Goal: Navigation & Orientation: Find specific page/section

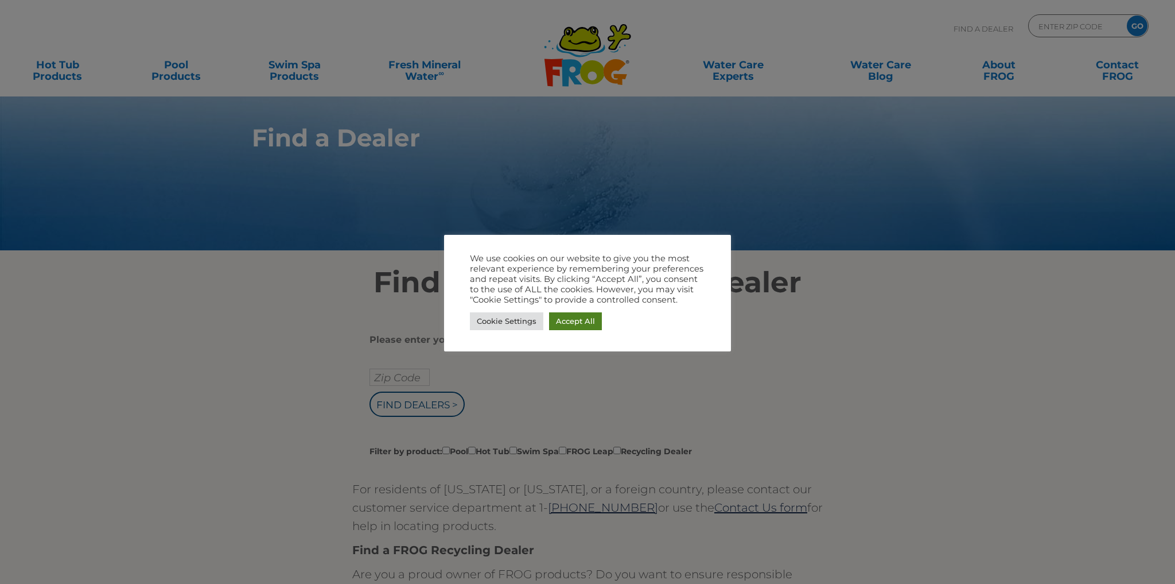
click at [557, 321] on link "Accept All" at bounding box center [575, 321] width 53 height 18
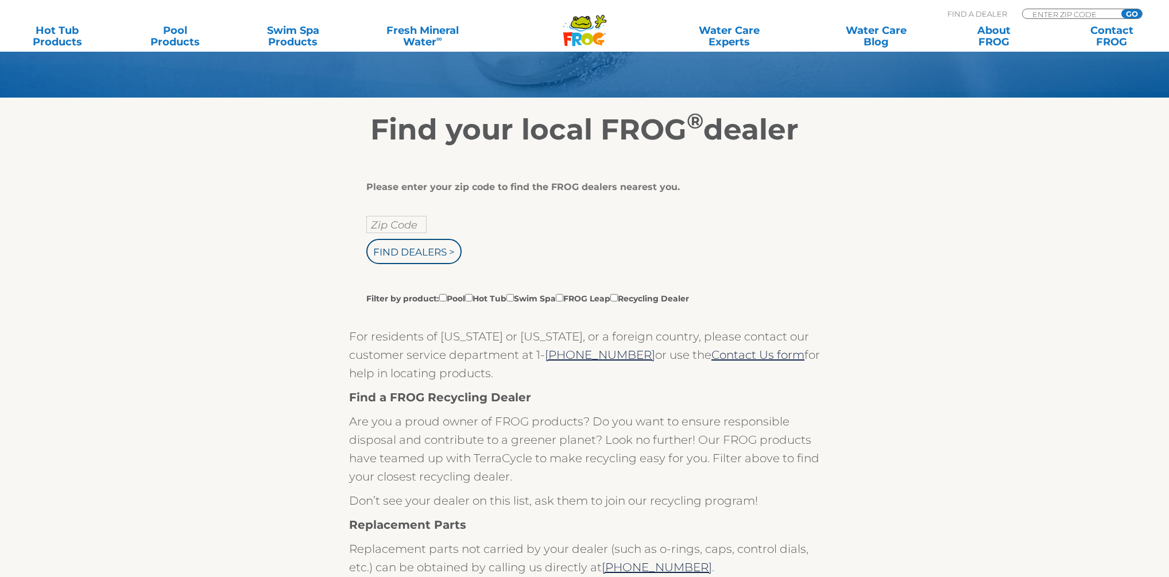
scroll to position [230, 0]
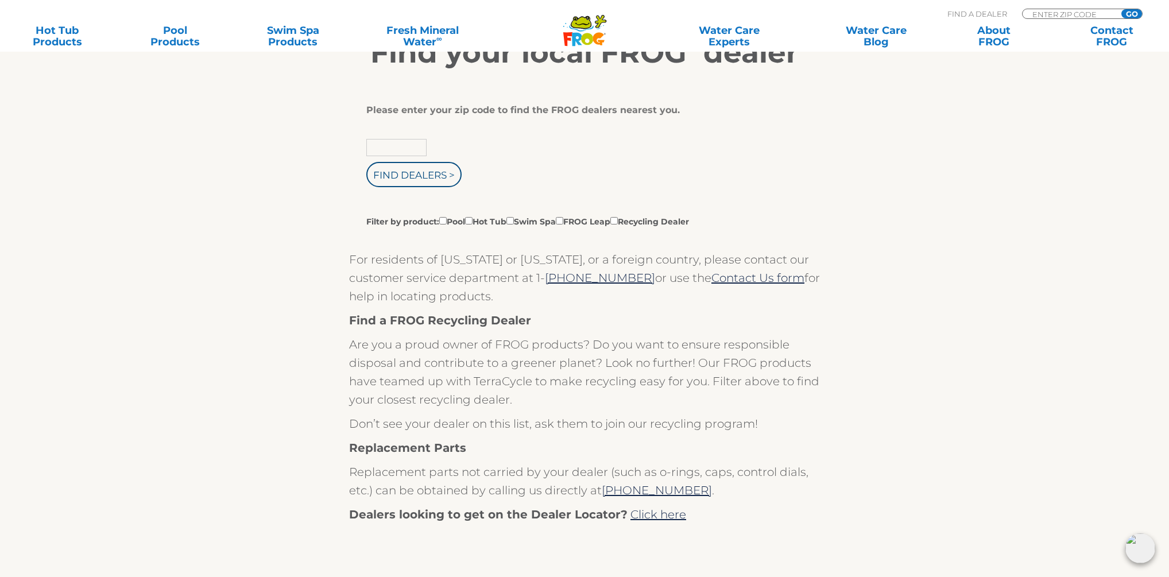
click at [405, 151] on input "text" at bounding box center [396, 147] width 60 height 17
type input "50211"
click at [366, 162] on input "Find Dealers >" at bounding box center [413, 174] width 95 height 25
click at [411, 174] on input "Find Dealers >" at bounding box center [413, 174] width 95 height 25
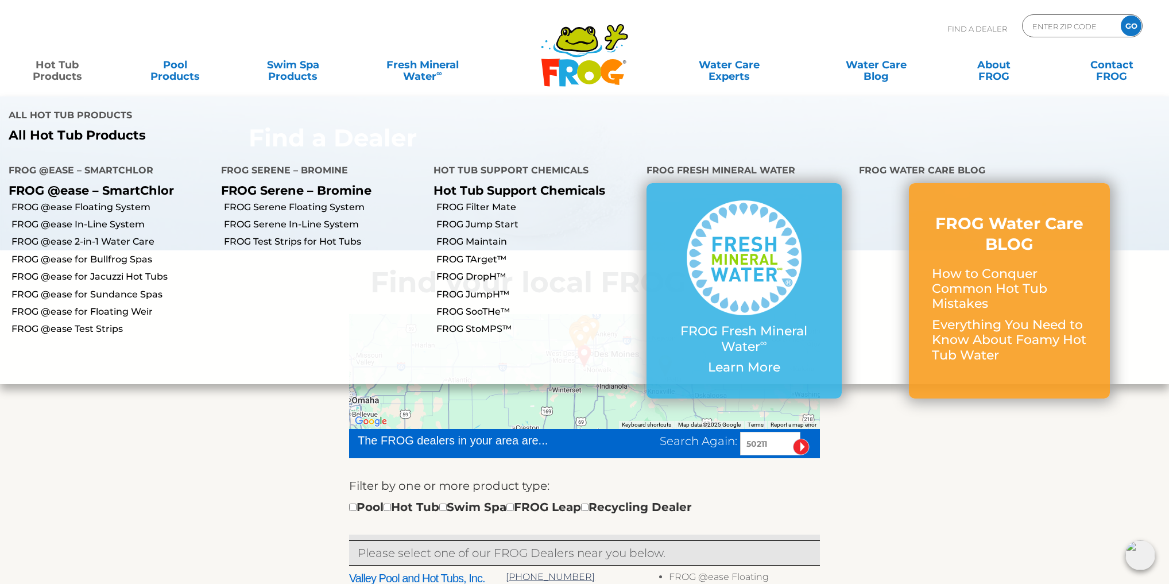
click at [71, 72] on link "Hot Tub Products" at bounding box center [57, 64] width 92 height 23
